Goal: Check status: Check status

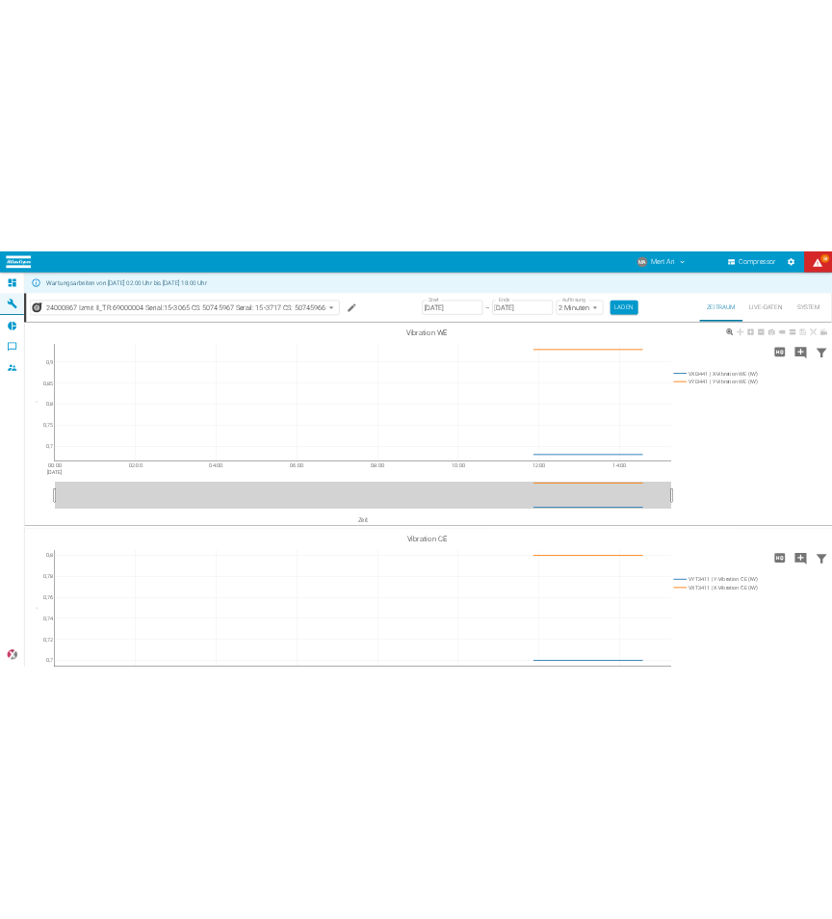
scroll to position [96, 0]
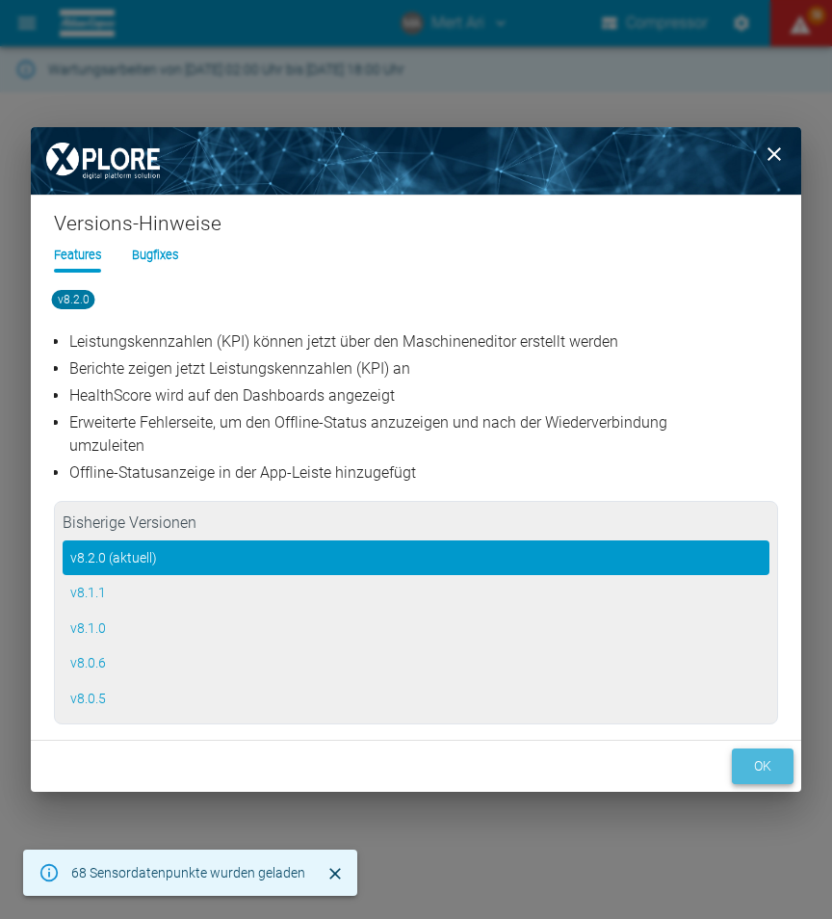
click at [754, 758] on button "ok" at bounding box center [763, 766] width 62 height 36
